Goal: Task Accomplishment & Management: Manage account settings

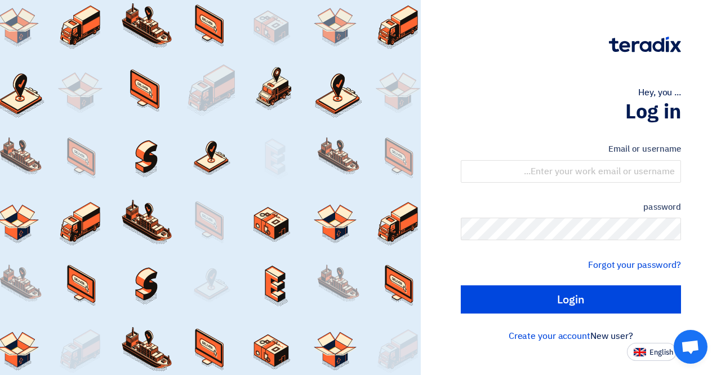
click at [658, 352] on font "English" at bounding box center [661, 351] width 24 height 11
type input "Sign in"
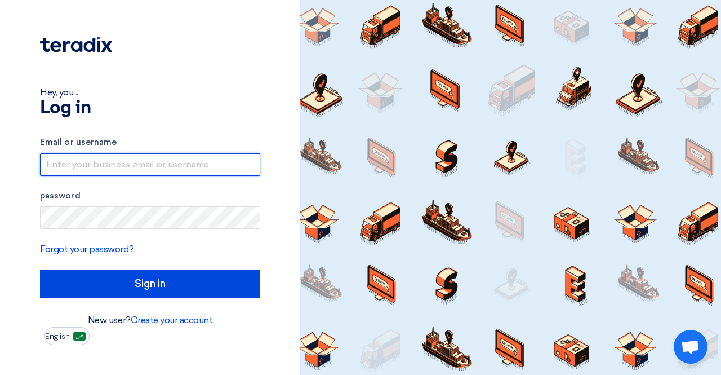
click at [97, 161] on input "text" at bounding box center [150, 164] width 220 height 23
type input "[EMAIL_ADDRESS][DOMAIN_NAME]"
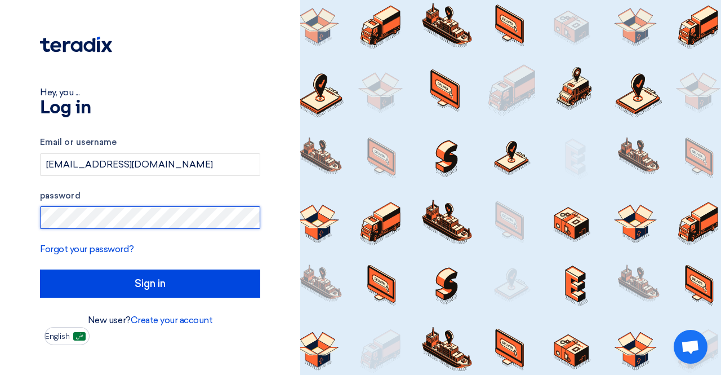
click at [40, 269] on input "Sign in" at bounding box center [150, 283] width 220 height 28
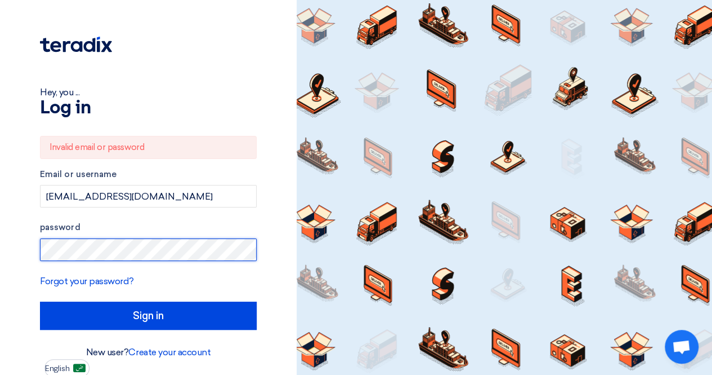
click at [0, 264] on div "Hey, you ... Log in Invalid email or password Email or username nmhajimalang@st…" at bounding box center [148, 188] width 297 height 377
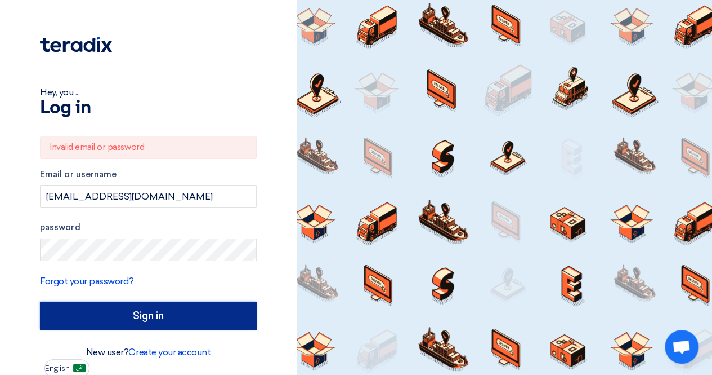
click at [87, 327] on input "Sign in" at bounding box center [148, 315] width 217 height 28
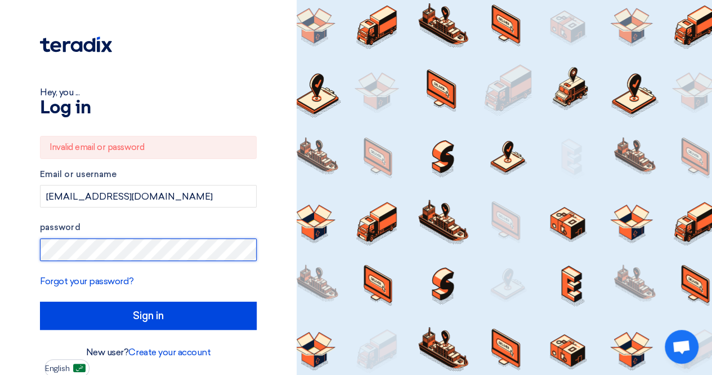
click at [0, 234] on div "Hey, you ... Log in Invalid email or password Email or username nmhajimalang@st…" at bounding box center [148, 188] width 297 height 377
click at [40, 301] on input "Sign in" at bounding box center [148, 315] width 217 height 28
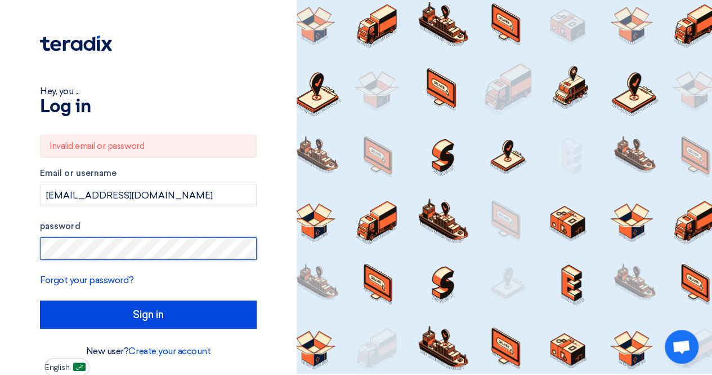
click at [0, 238] on div "Hey, you ... Log in Invalid email or password Email or username nmhajimalang@st…" at bounding box center [148, 187] width 297 height 377
click at [212, 277] on div "Forgot your password?" at bounding box center [148, 280] width 217 height 14
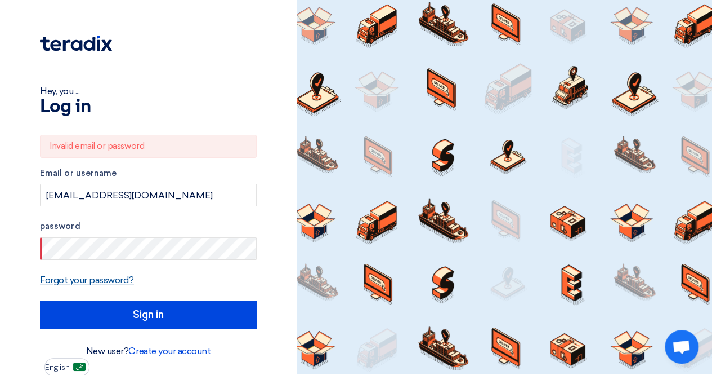
click at [100, 283] on font "Forgot your password?" at bounding box center [87, 279] width 94 height 11
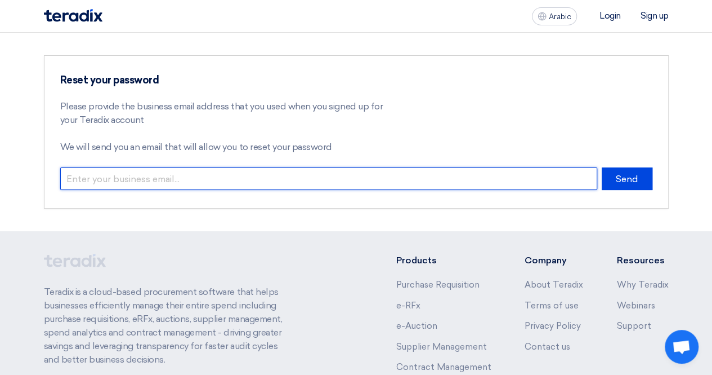
click at [208, 172] on input "email" at bounding box center [328, 178] width 537 height 23
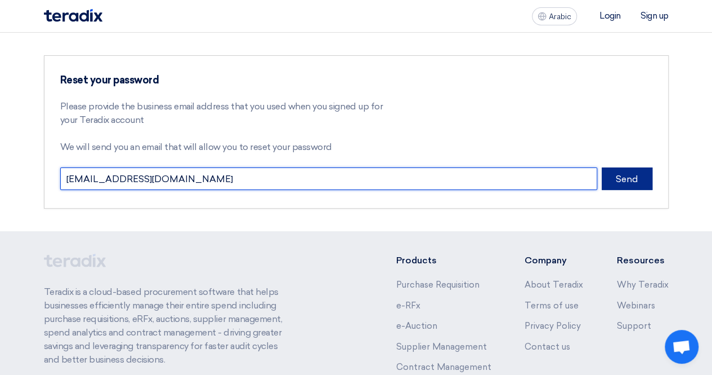
type input "[EMAIL_ADDRESS][DOMAIN_NAME]"
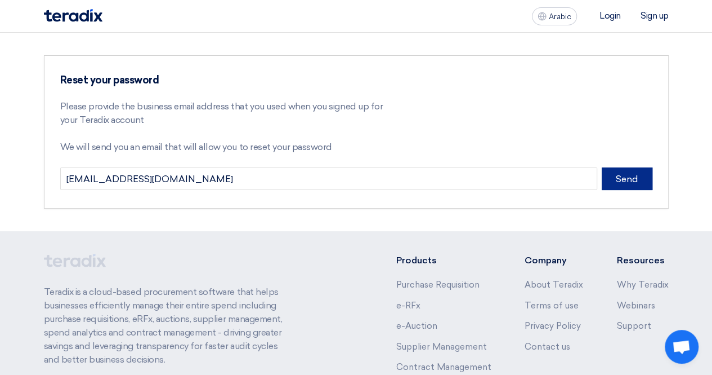
click at [614, 179] on button "Send" at bounding box center [627, 178] width 51 height 23
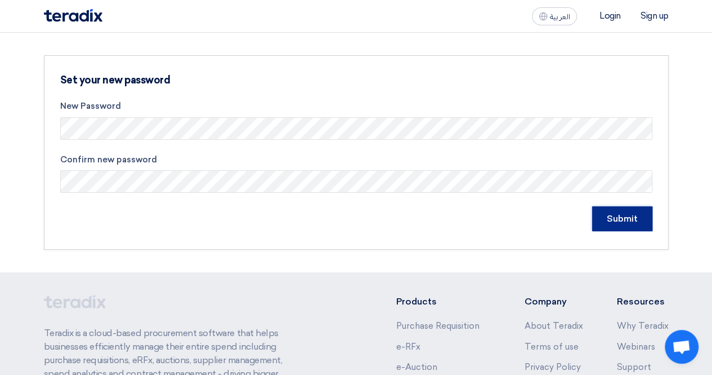
click at [606, 218] on input "Submit" at bounding box center [622, 218] width 60 height 25
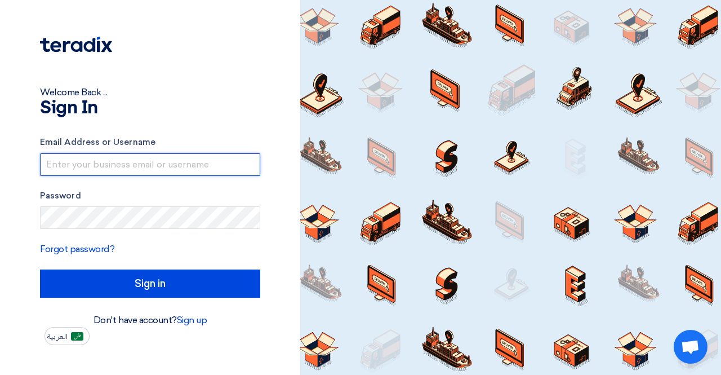
click at [159, 163] on input "text" at bounding box center [150, 164] width 220 height 23
type input "[EMAIL_ADDRESS][DOMAIN_NAME]"
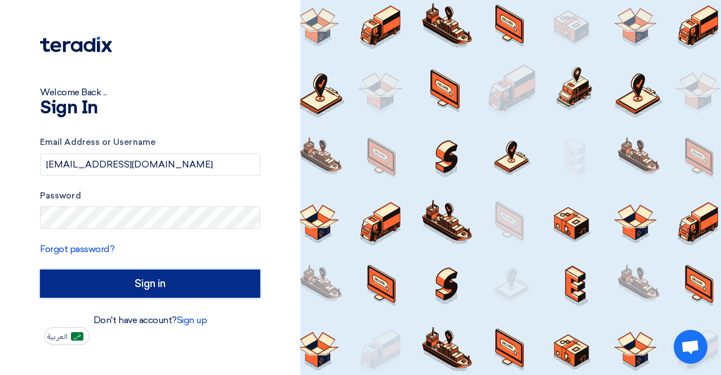
click at [206, 282] on input "Sign in" at bounding box center [150, 283] width 220 height 28
